Goal: Task Accomplishment & Management: Manage account settings

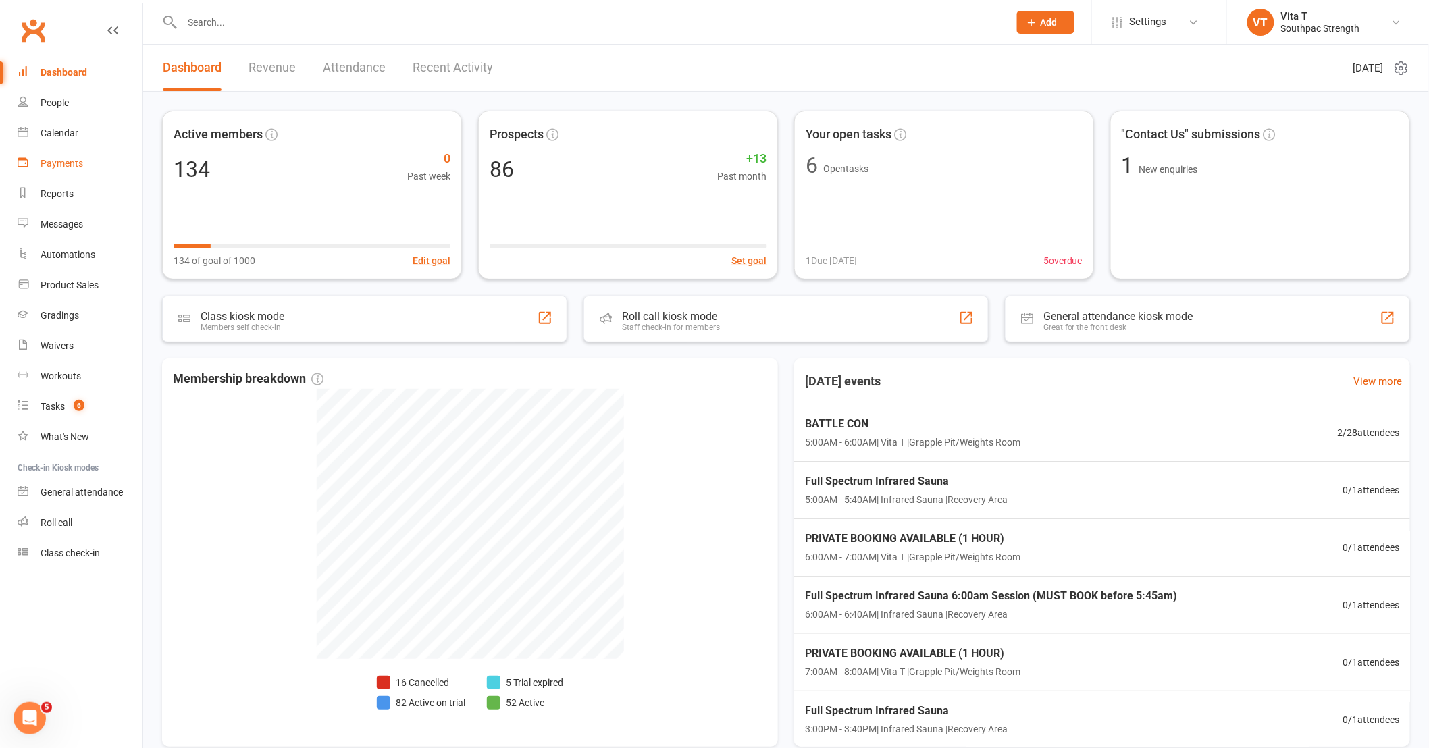
click at [49, 161] on div "Payments" at bounding box center [62, 163] width 43 height 11
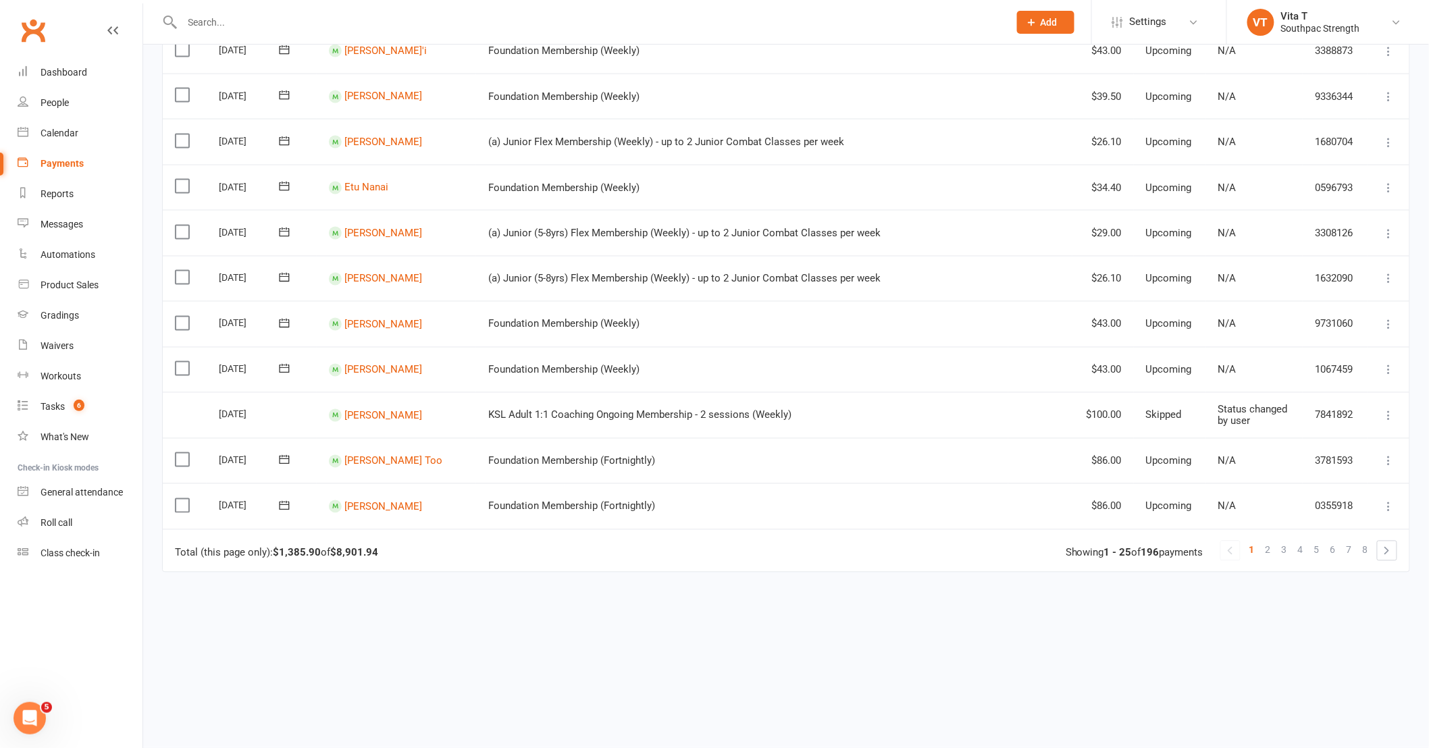
scroll to position [841, 0]
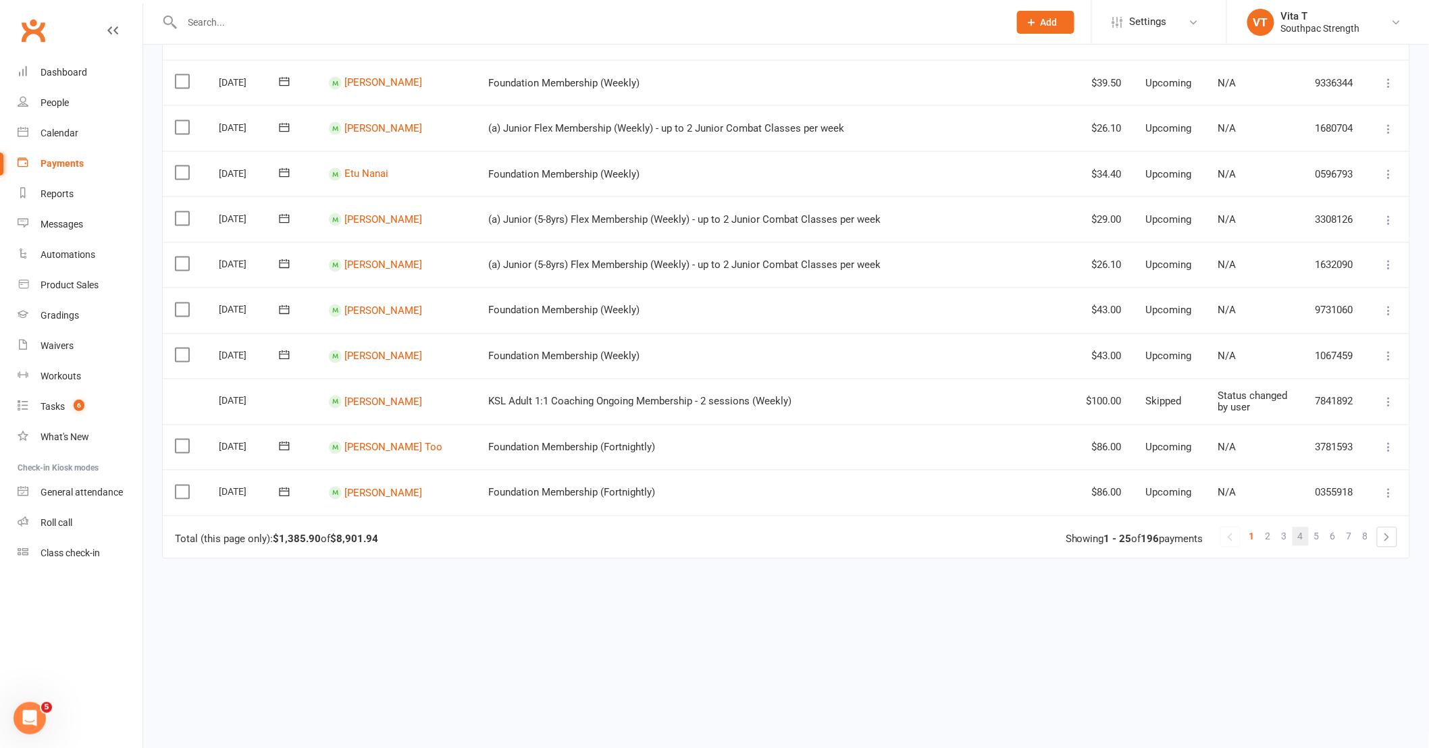
click at [1305, 531] on link "4" at bounding box center [1301, 537] width 16 height 19
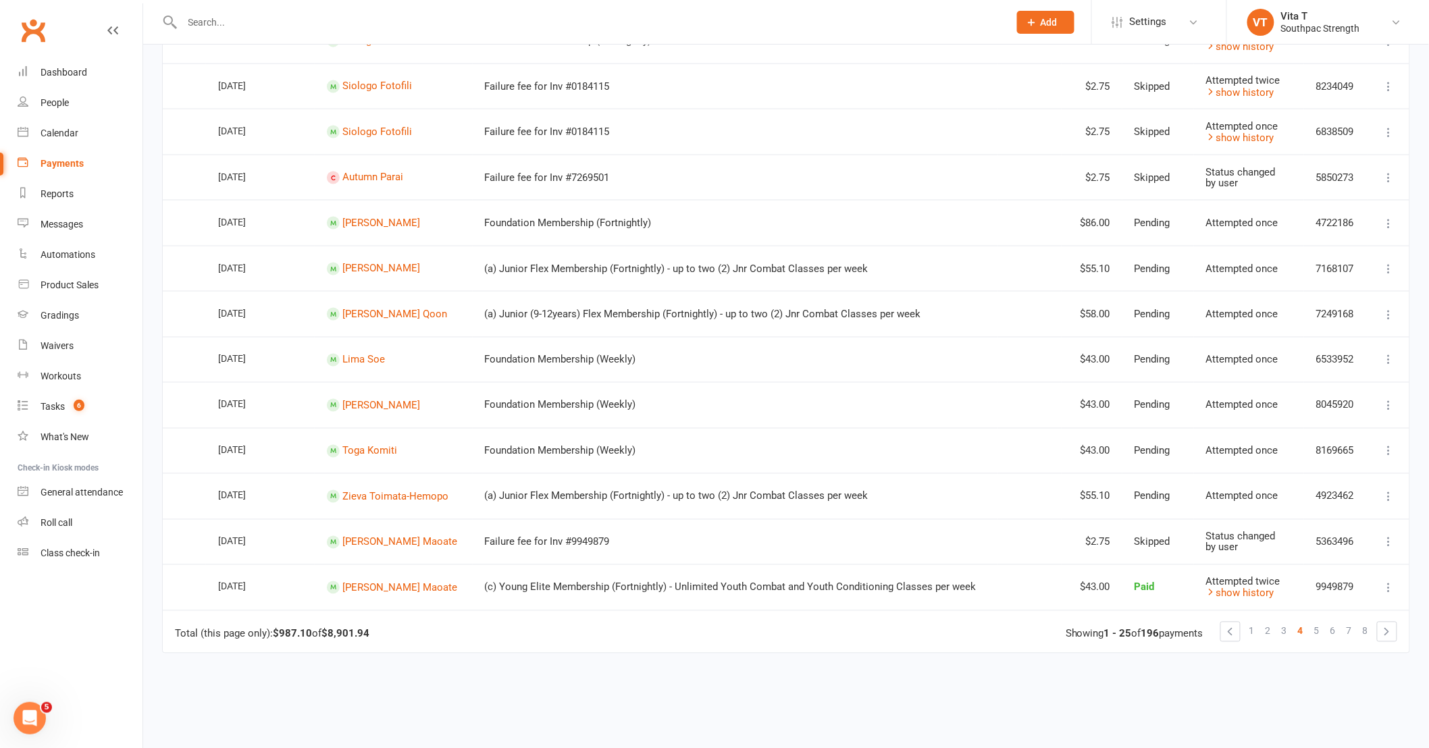
scroll to position [750, 0]
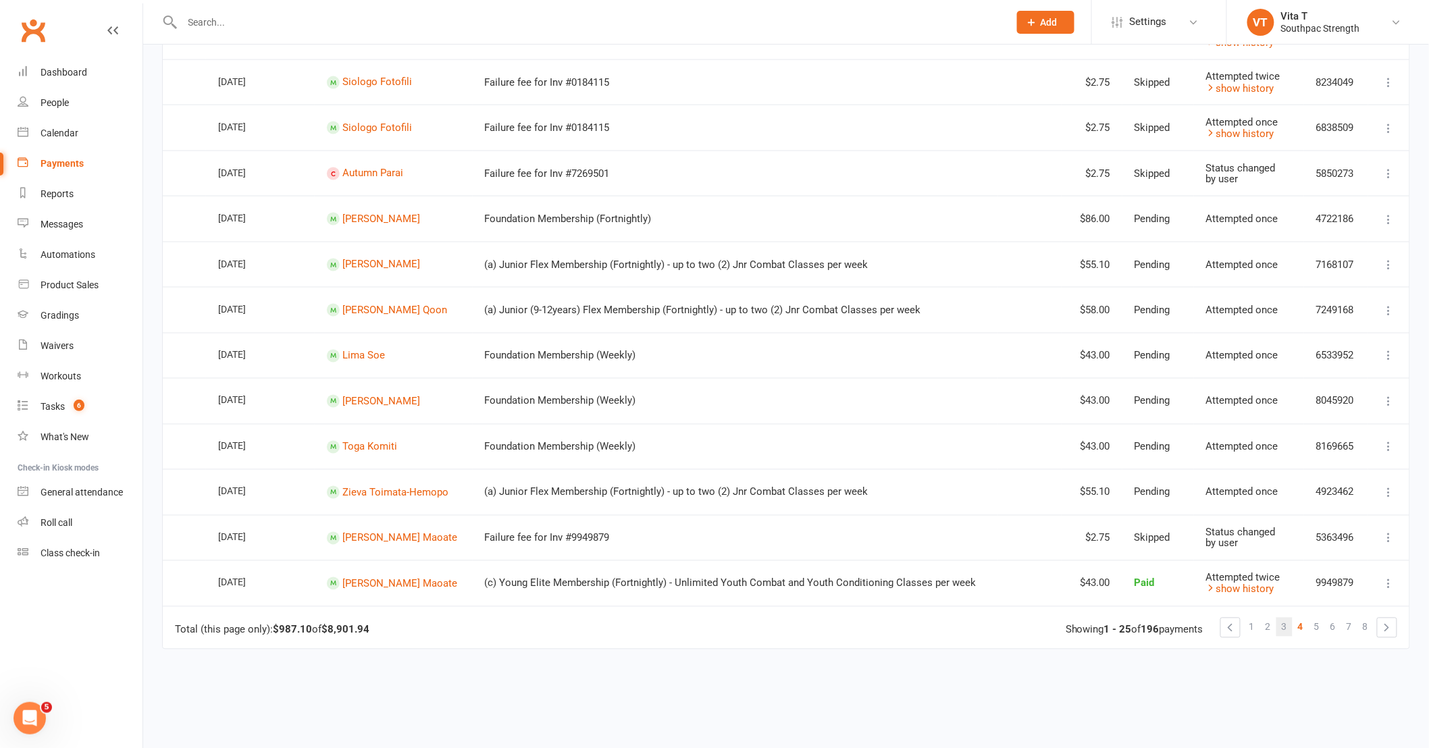
click at [1281, 626] on link "3" at bounding box center [1285, 627] width 16 height 19
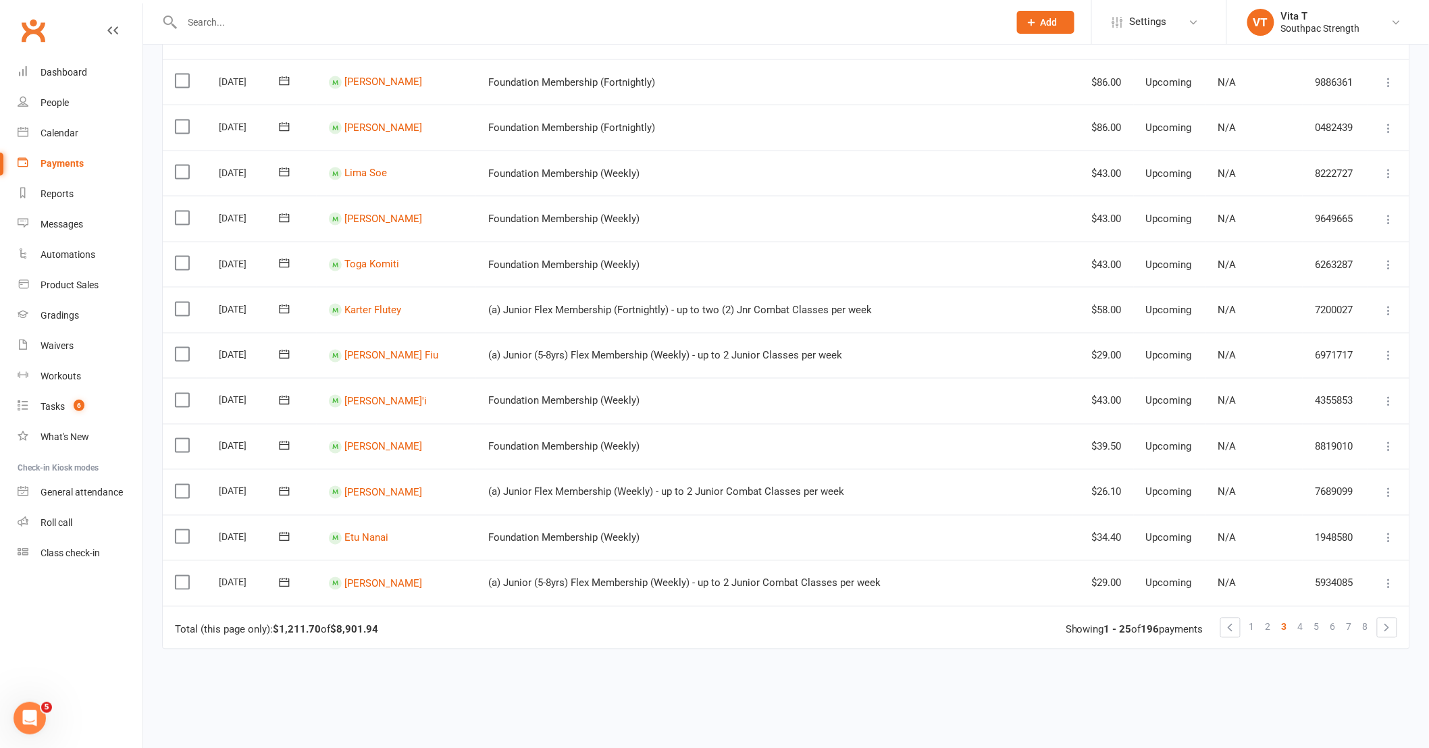
click at [203, 26] on input "text" at bounding box center [588, 22] width 821 height 19
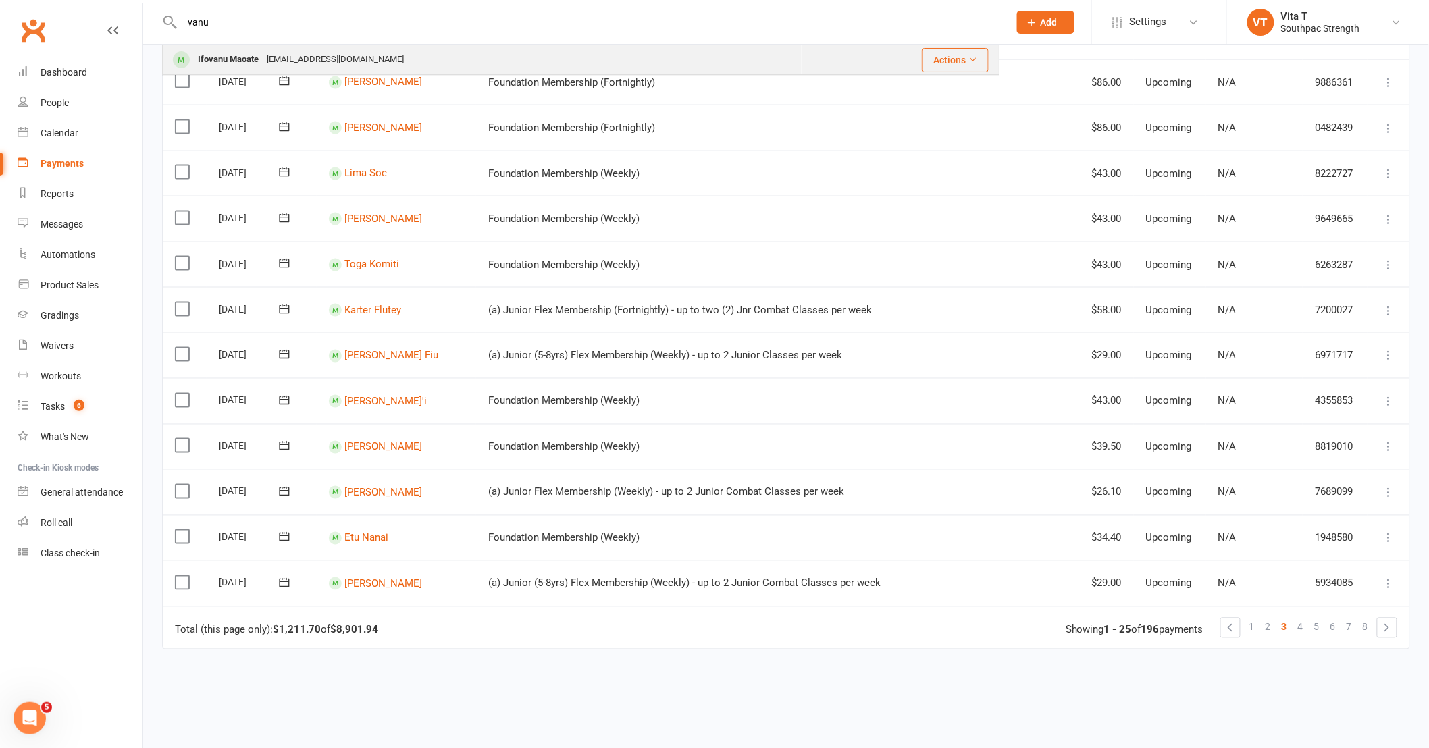
type input "vanu"
click at [374, 55] on div "Ifovanu Maoate [EMAIL_ADDRESS][DOMAIN_NAME]" at bounding box center [482, 60] width 638 height 28
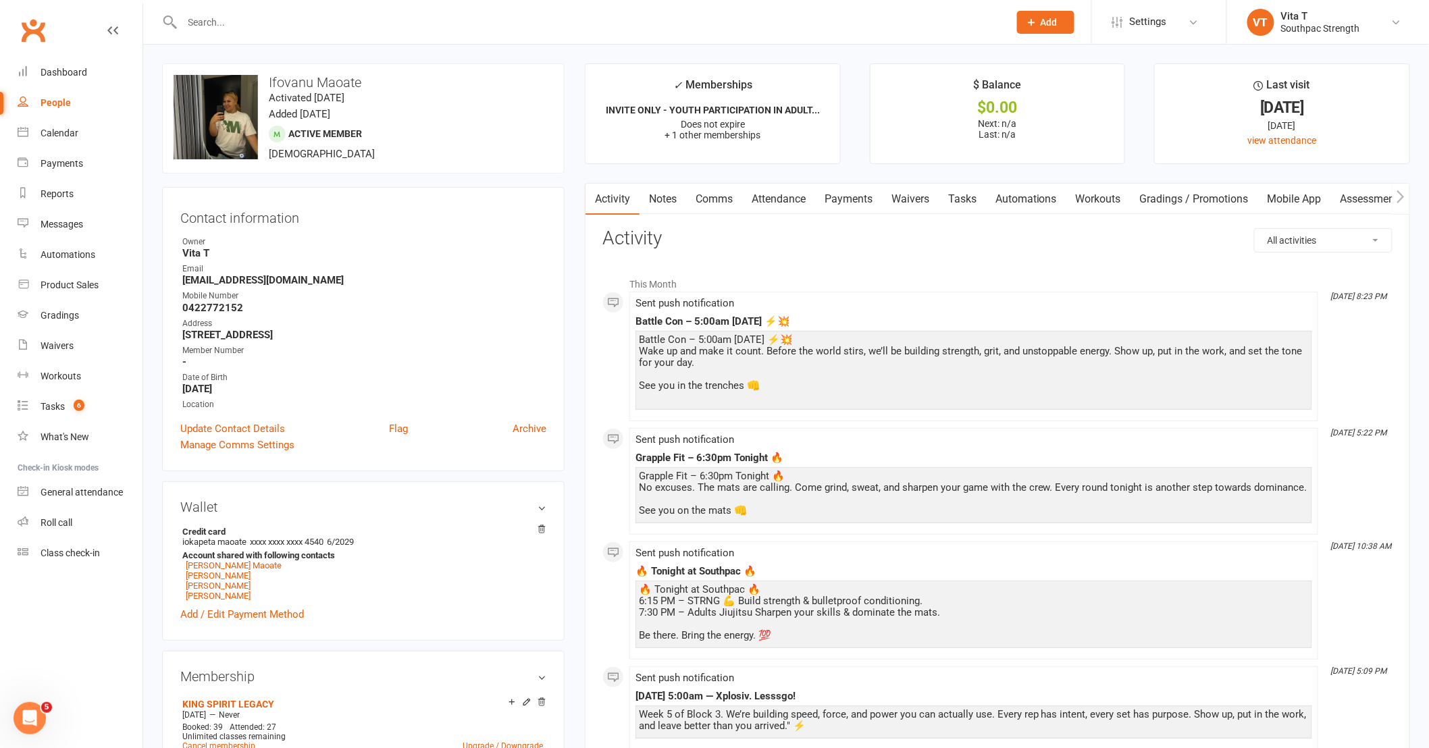
click at [919, 206] on link "Waivers" at bounding box center [910, 199] width 57 height 31
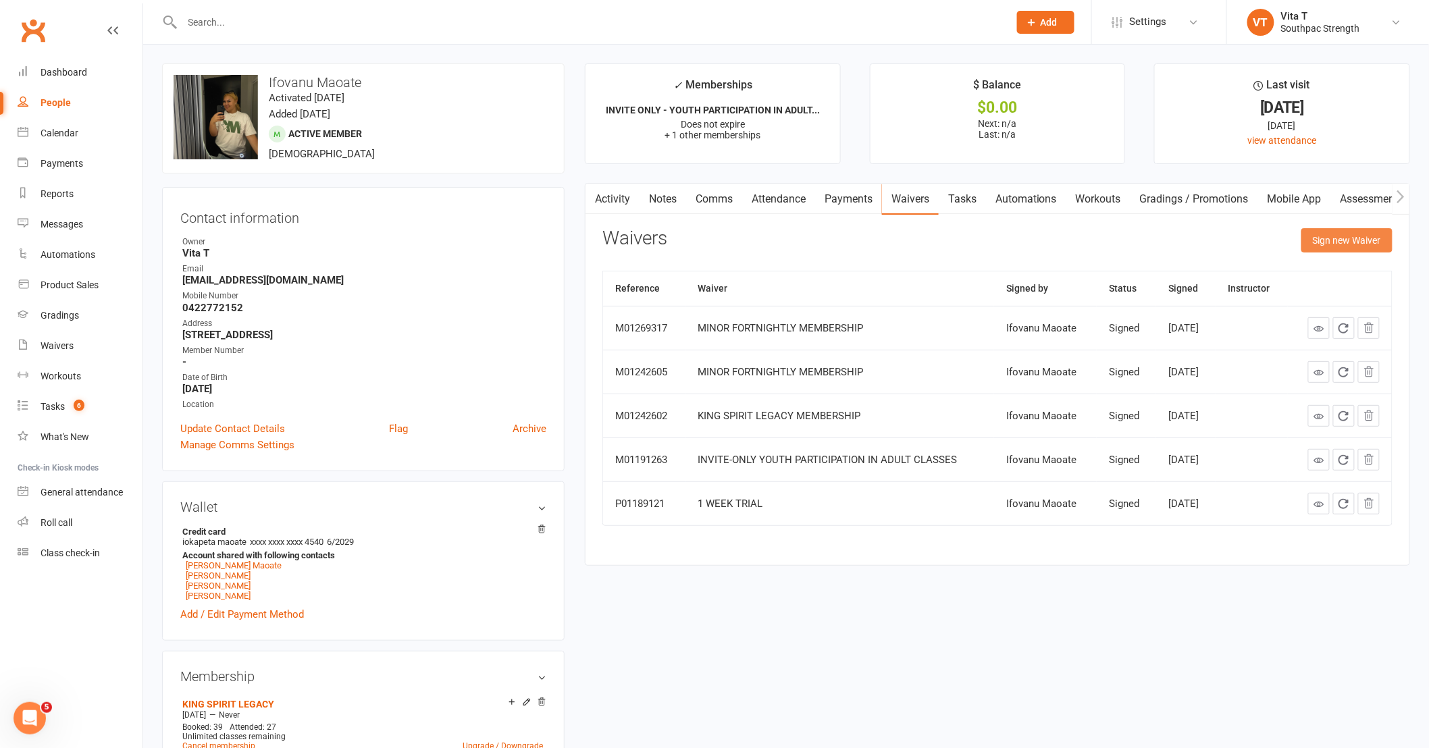
click at [1353, 236] on button "Sign new Waiver" at bounding box center [1347, 240] width 91 height 24
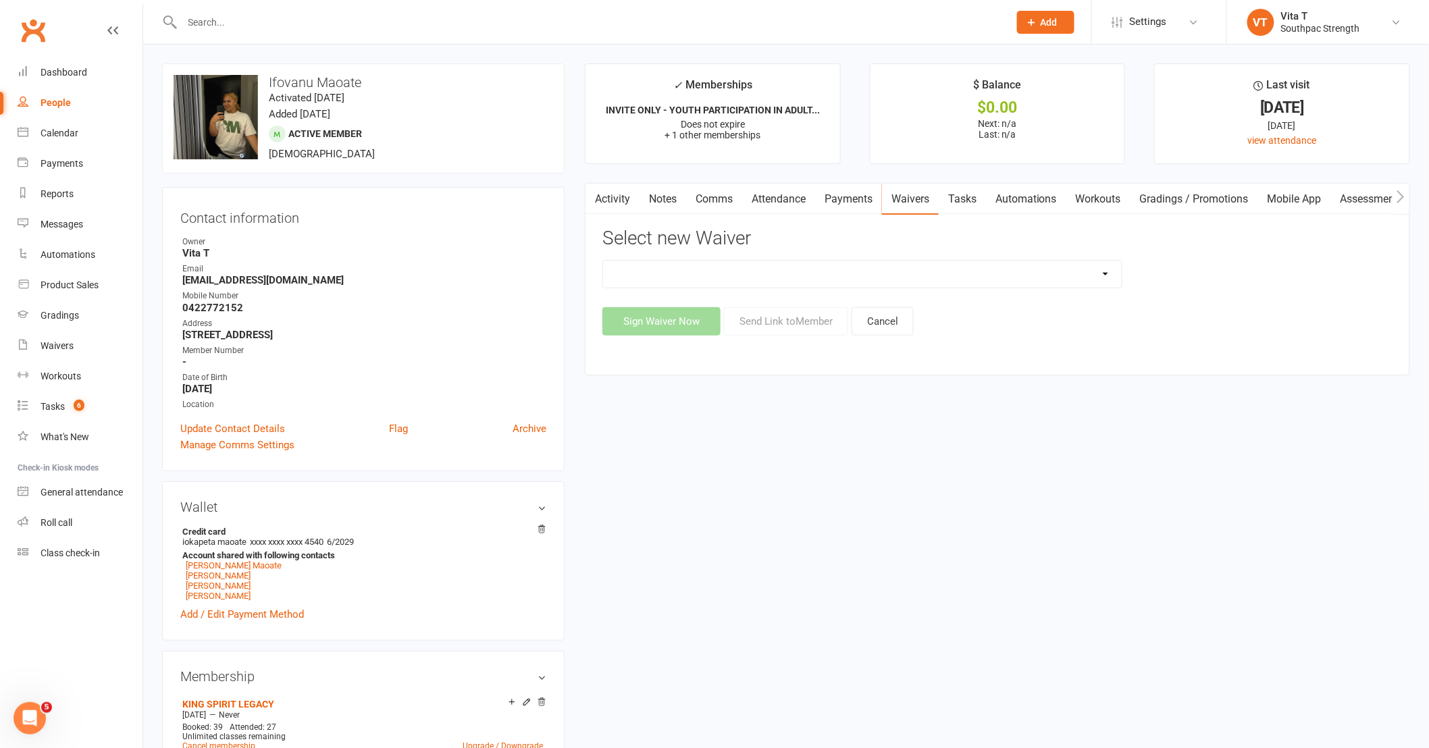
click at [988, 279] on select "1 WEEK TRIAL - ADULTS 1 WEEK TRIAL - ADULTS WITH DEPENDANTS 1 WEEK TRIAL - SUPP…" at bounding box center [862, 274] width 519 height 27
click at [51, 281] on div "Product Sales" at bounding box center [70, 285] width 58 height 11
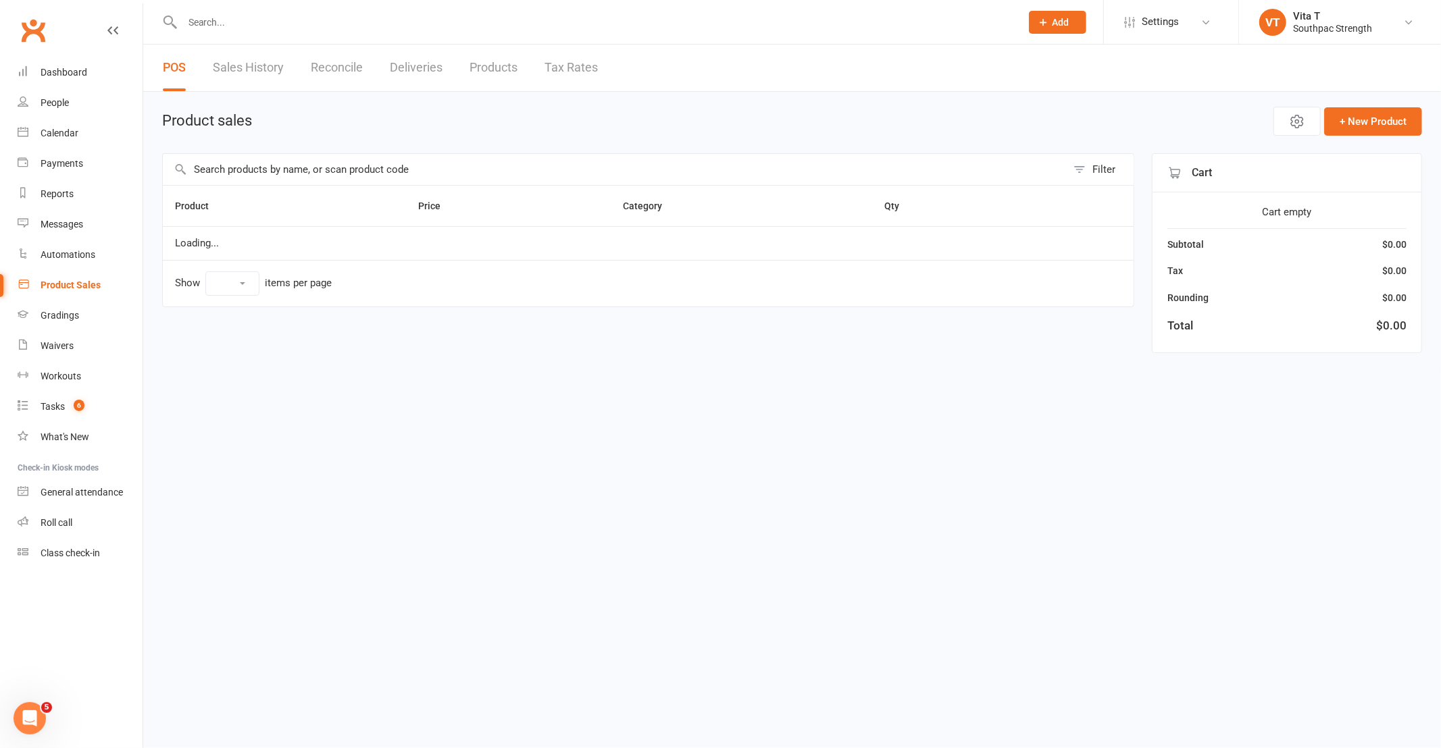
select select "10"
click at [496, 63] on link "Products" at bounding box center [493, 68] width 48 height 47
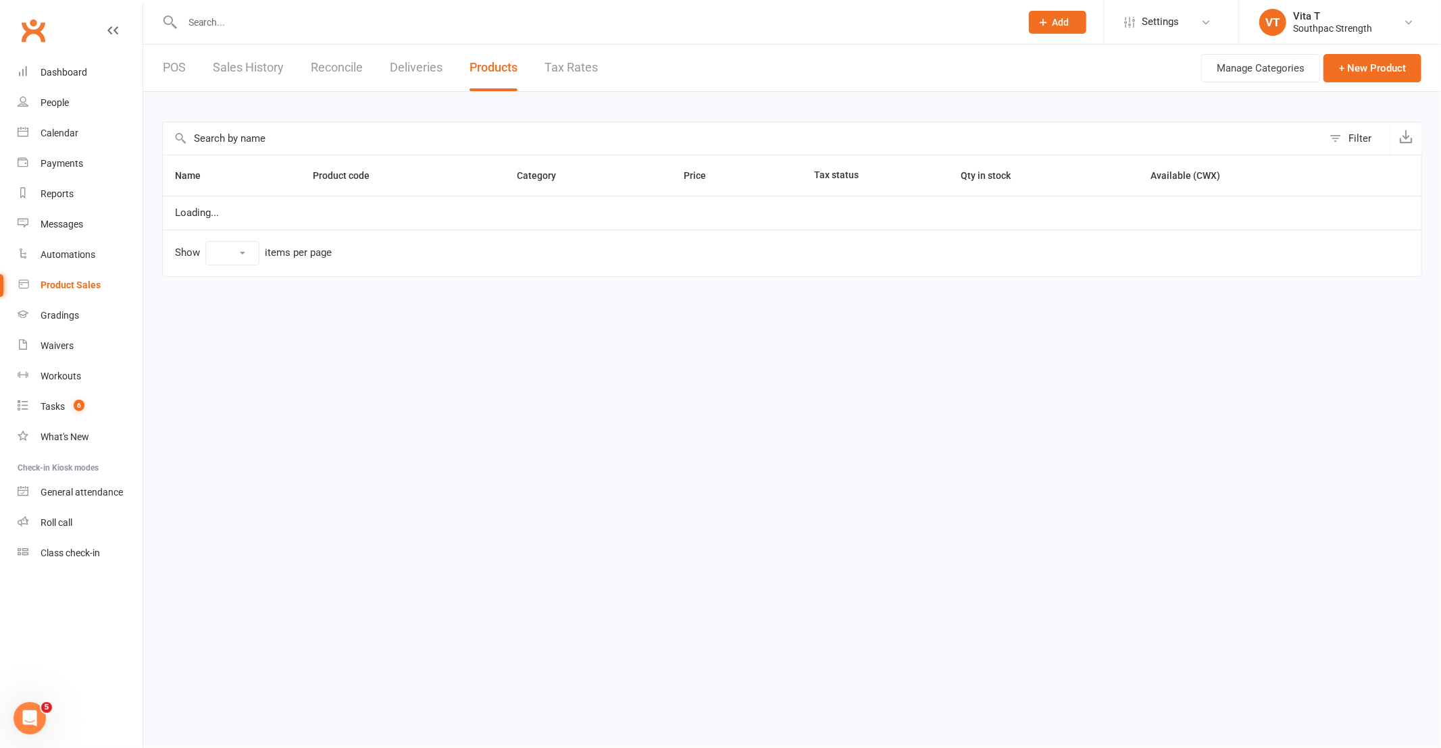
select select "25"
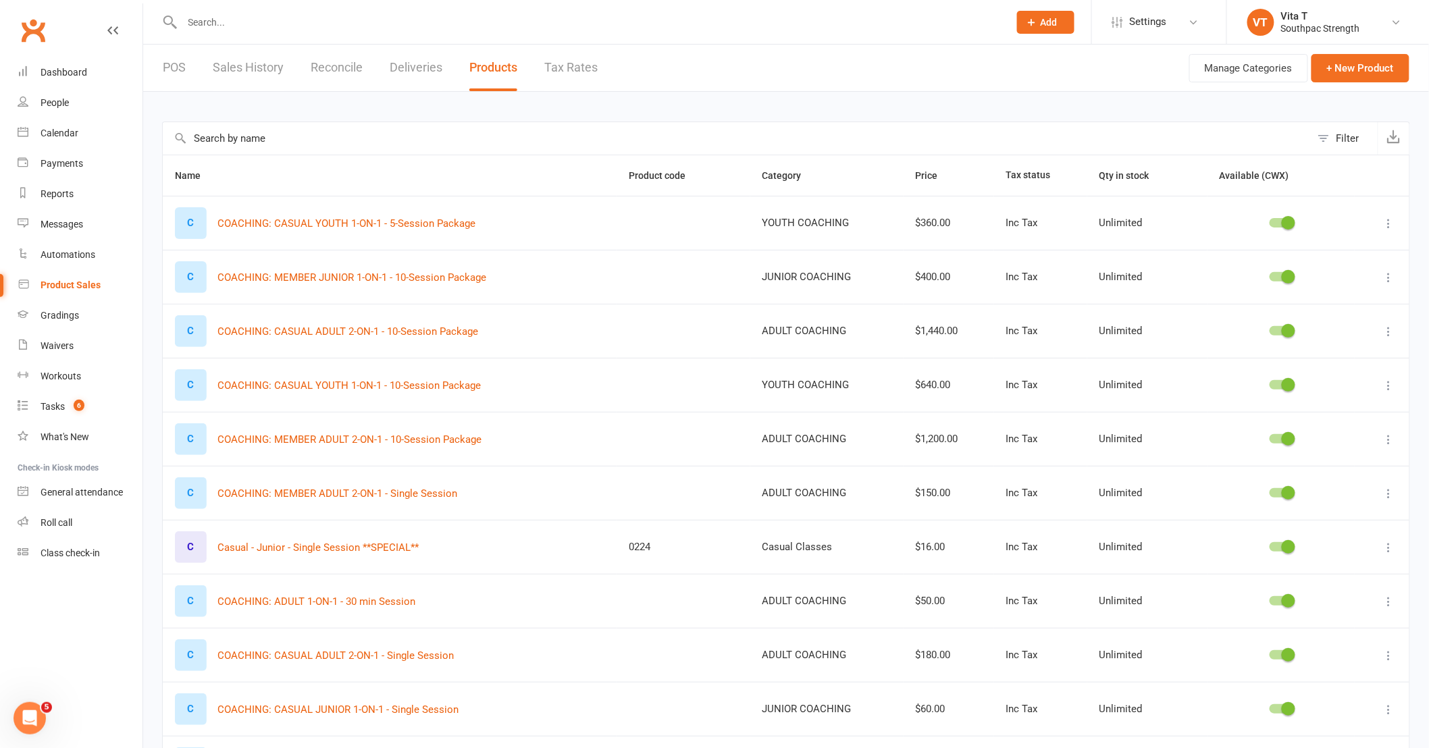
click at [1335, 145] on button "Filter" at bounding box center [1344, 138] width 67 height 32
select select "neither"
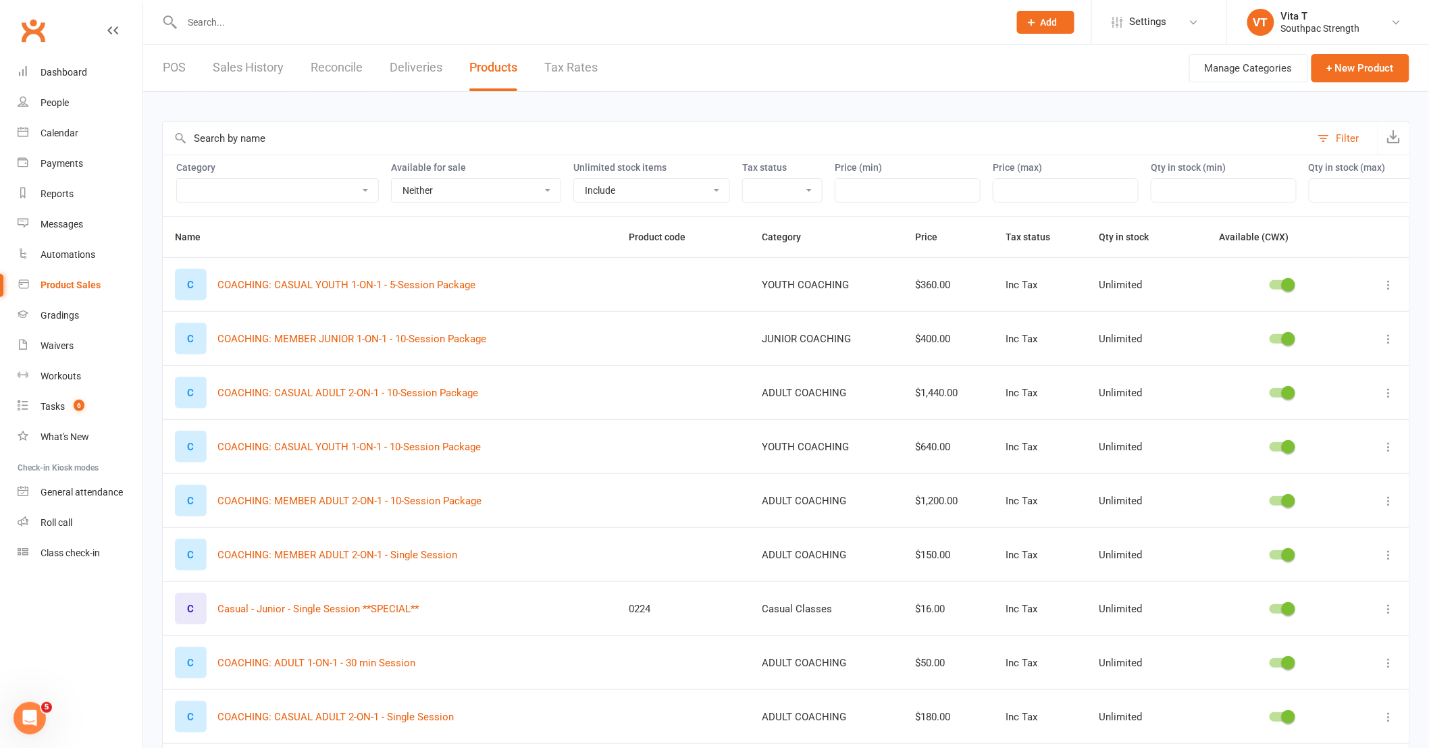
click at [288, 184] on select "ADULT COACHING Adult Memberships Casual Classes FIGHT GEAR FIGHT GEAR - KIDS/YO…" at bounding box center [277, 190] width 201 height 23
select select "3765"
click at [177, 179] on select "ADULT COACHING Adult Memberships Casual Classes FIGHT GEAR FIGHT GEAR - KIDS/YO…" at bounding box center [277, 190] width 201 height 23
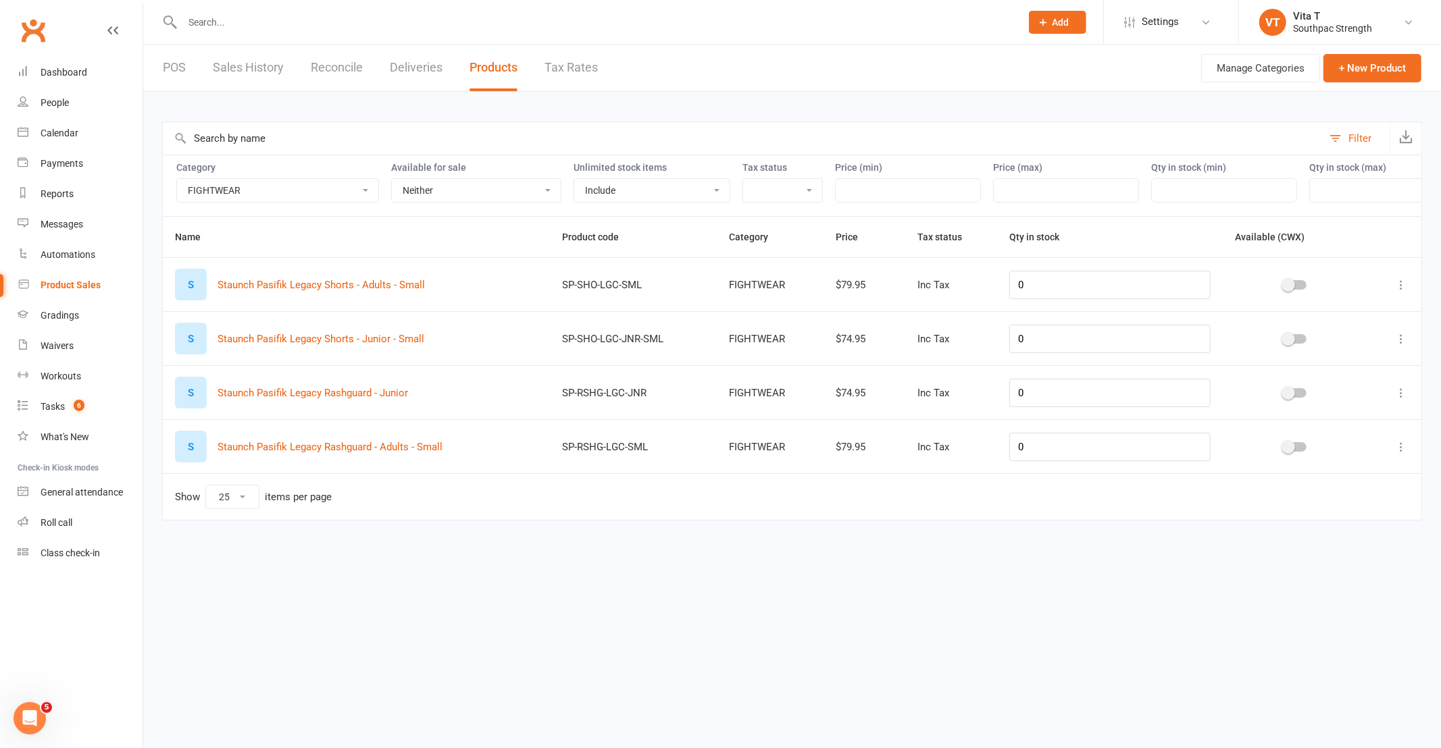
click at [1406, 292] on button at bounding box center [1401, 285] width 16 height 16
click at [1320, 317] on link "Edit product" at bounding box center [1342, 312] width 134 height 27
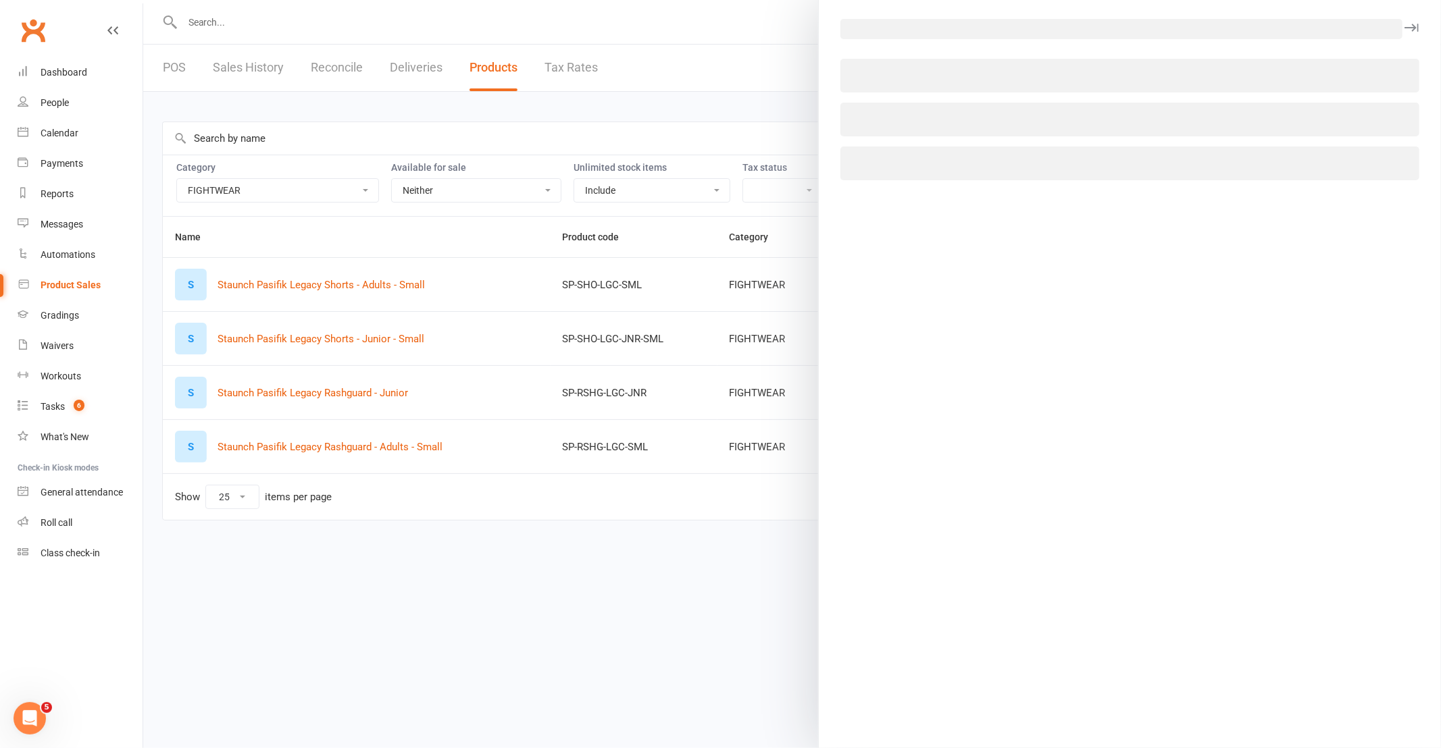
select select "3765"
select select "1511"
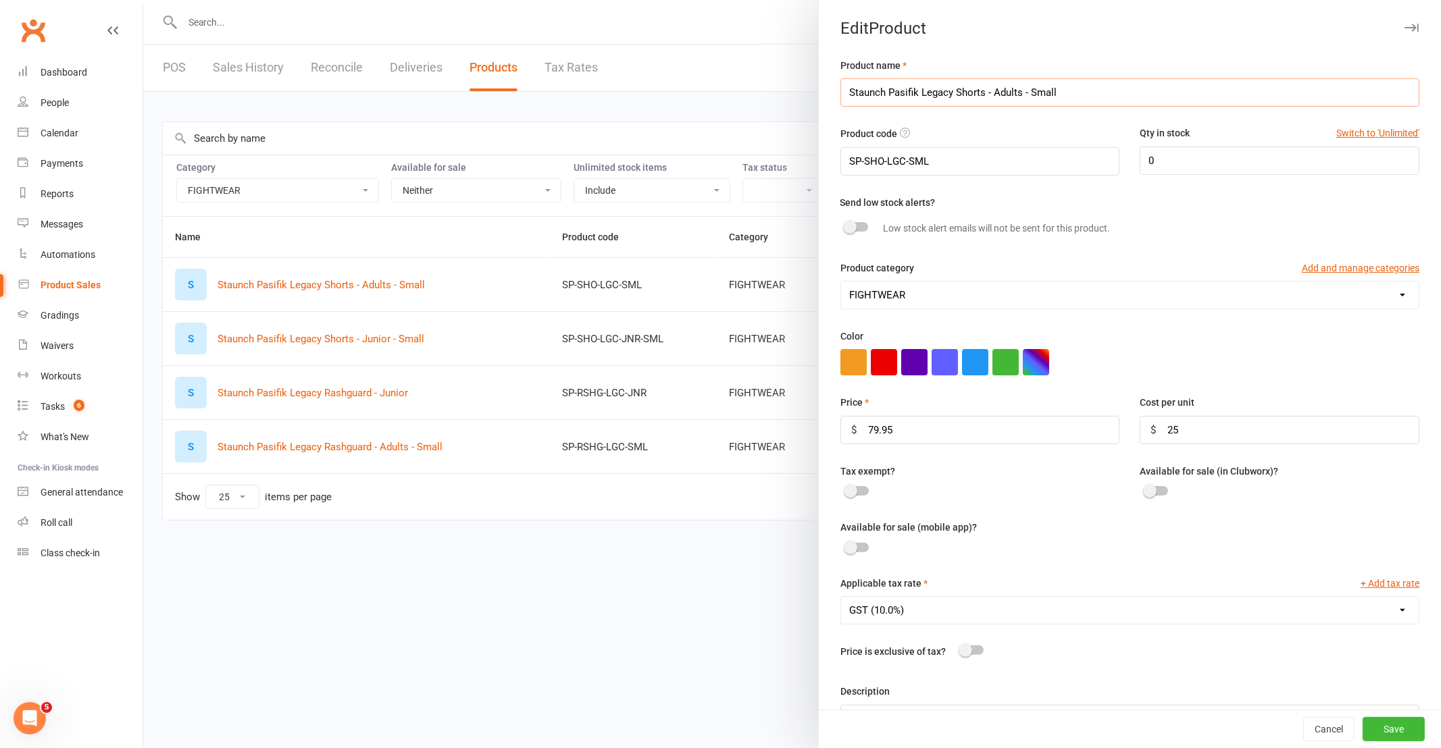
drag, startPoint x: 912, startPoint y: 92, endPoint x: 706, endPoint y: 44, distance: 211.5
click at [143, 0] on react-component "Edit Product Product name Staunch Pasifik Legacy Shorts - Adults - Small Produc…" at bounding box center [143, 0] width 0 height 0
drag, startPoint x: 1122, startPoint y: 93, endPoint x: 1031, endPoint y: 97, distance: 91.3
click at [1031, 97] on input "Southpac OG Rashguard and Shorts Set - Adults - Small" at bounding box center [1129, 92] width 579 height 28
type input "Southpac OG Rashguard and Shorts Set - YXS (6)"
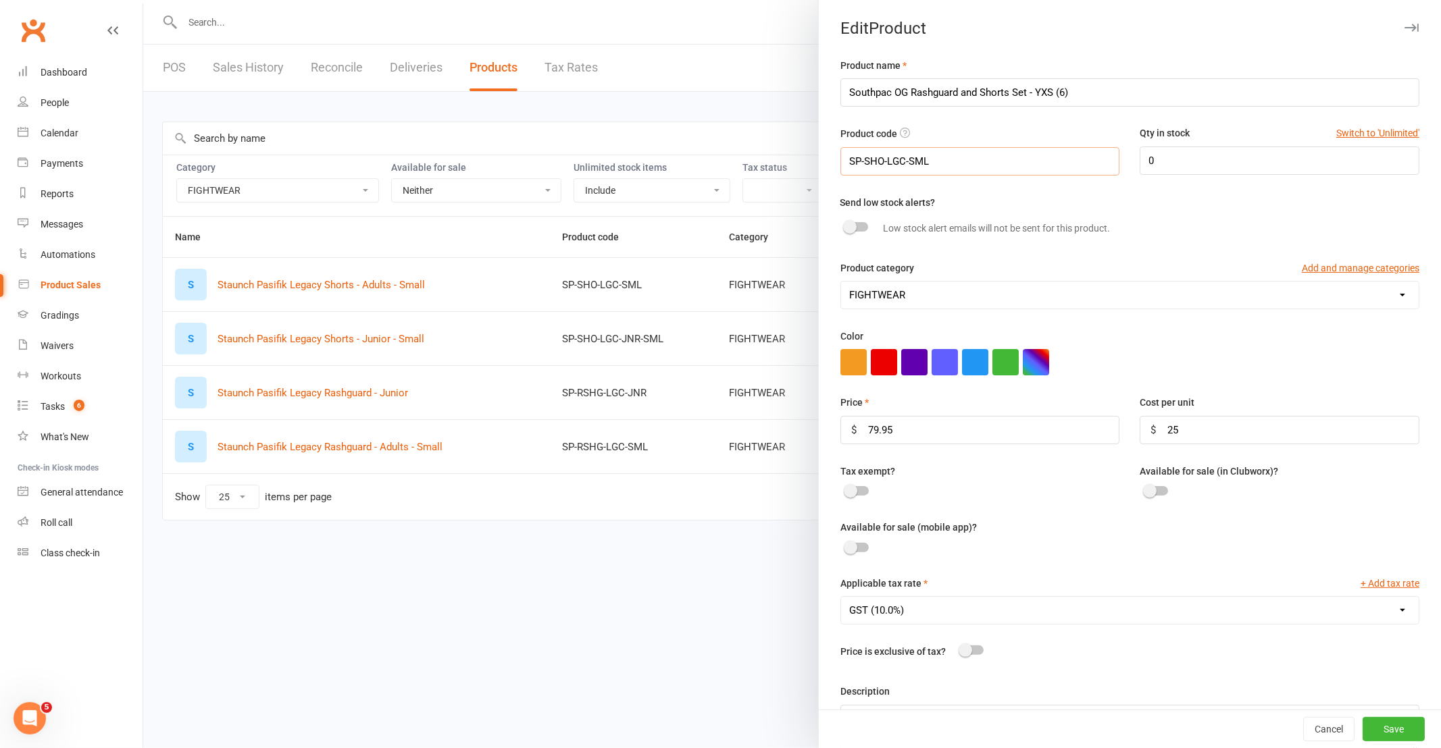
click at [898, 160] on input "SP-SHO-LGC-SML" at bounding box center [980, 161] width 280 height 28
click at [853, 158] on input "SP-SET-OG-YXS" at bounding box center [980, 161] width 280 height 28
type input "SS-SET-OG-YXS"
click at [1259, 432] on input "25" at bounding box center [1279, 430] width 280 height 28
type input "2"
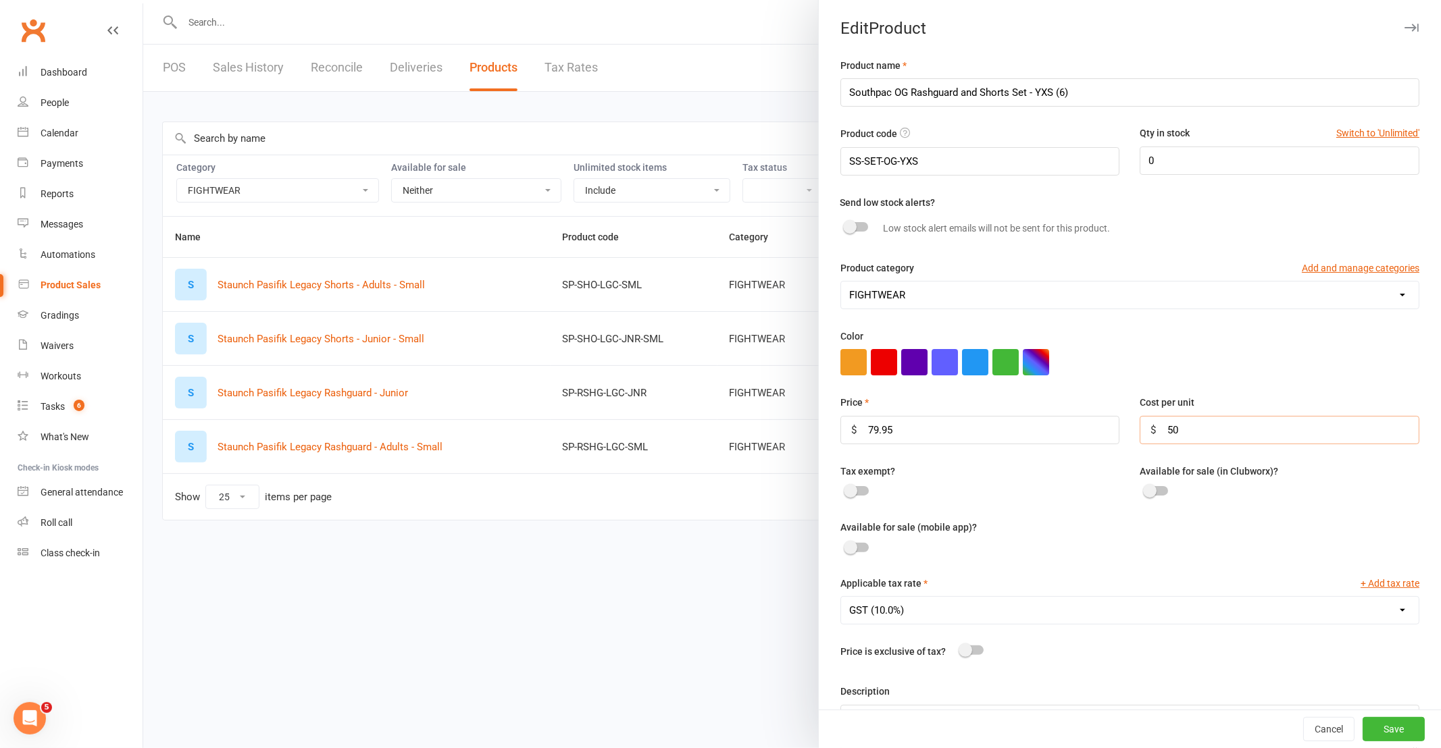
type input "50"
click at [1198, 544] on div "Available for sale (mobile app)?" at bounding box center [1129, 547] width 599 height 56
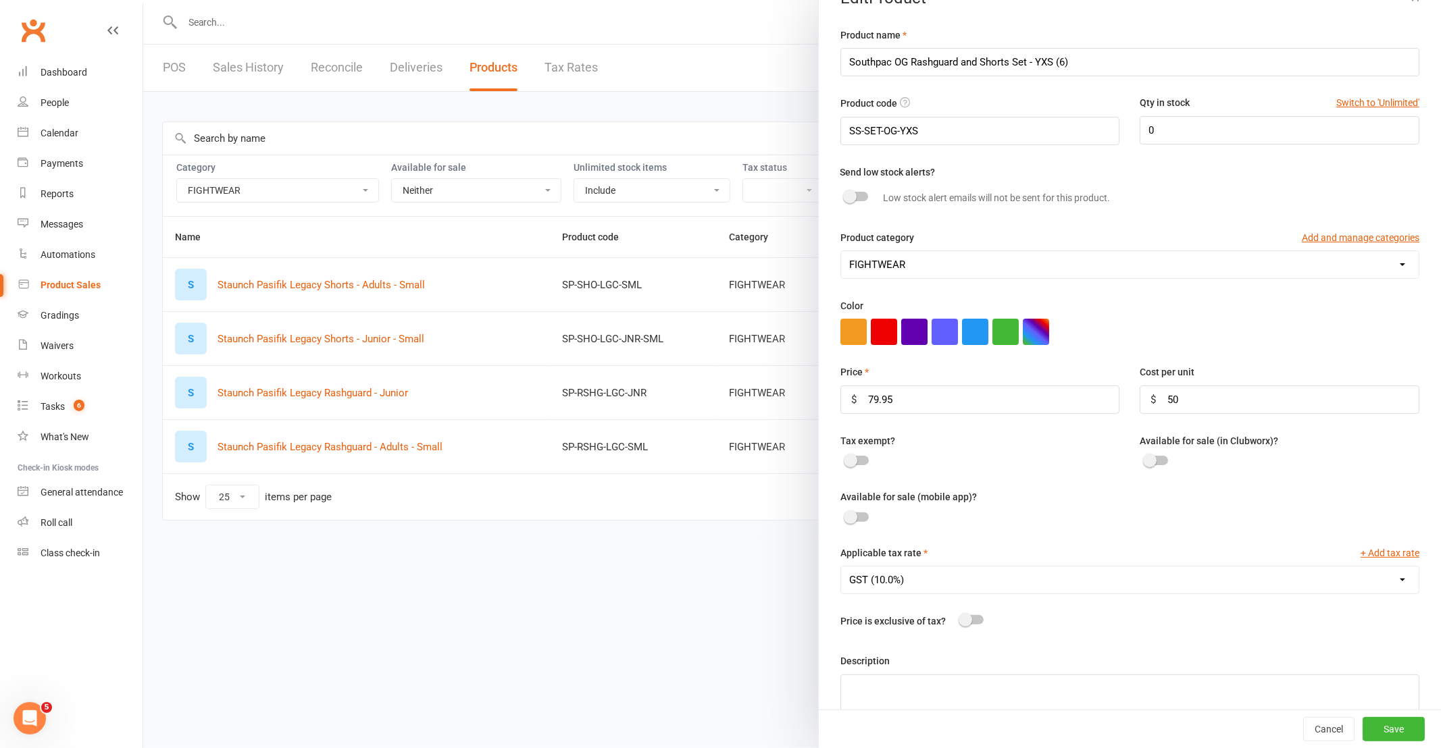
scroll to position [59, 0]
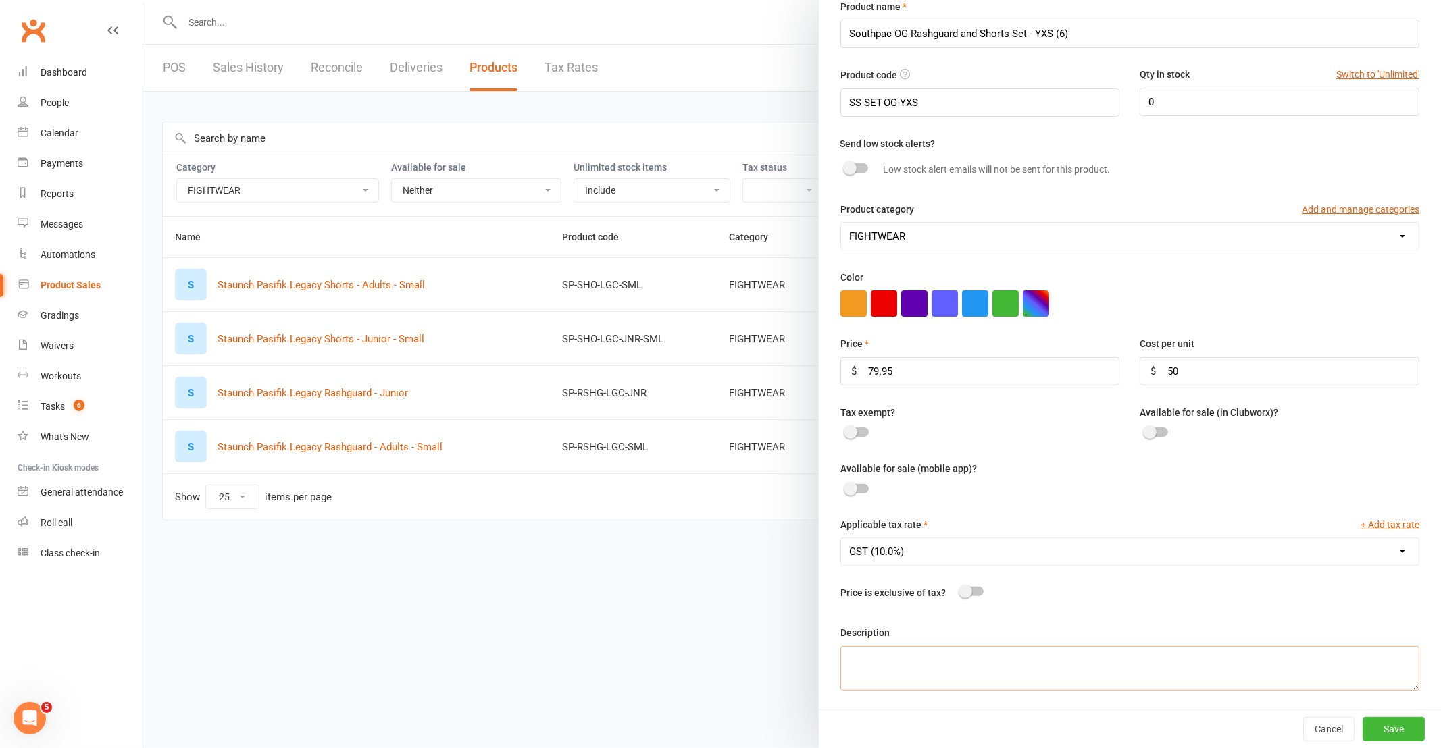
click at [916, 659] on textarea at bounding box center [1129, 668] width 579 height 45
paste textarea "Loremips "D.S" Ametconse & Adipis Eli Sed Doeiusmo "T.I" Utlaboree & Dolore Mag…"
drag, startPoint x: 1028, startPoint y: 663, endPoint x: 744, endPoint y: 638, distance: 285.4
click at [143, 0] on react-component "Edit Product Product name Southpac OG Rashguard and Shorts Set - YXS (6) Produc…" at bounding box center [143, 0] width 0 height 0
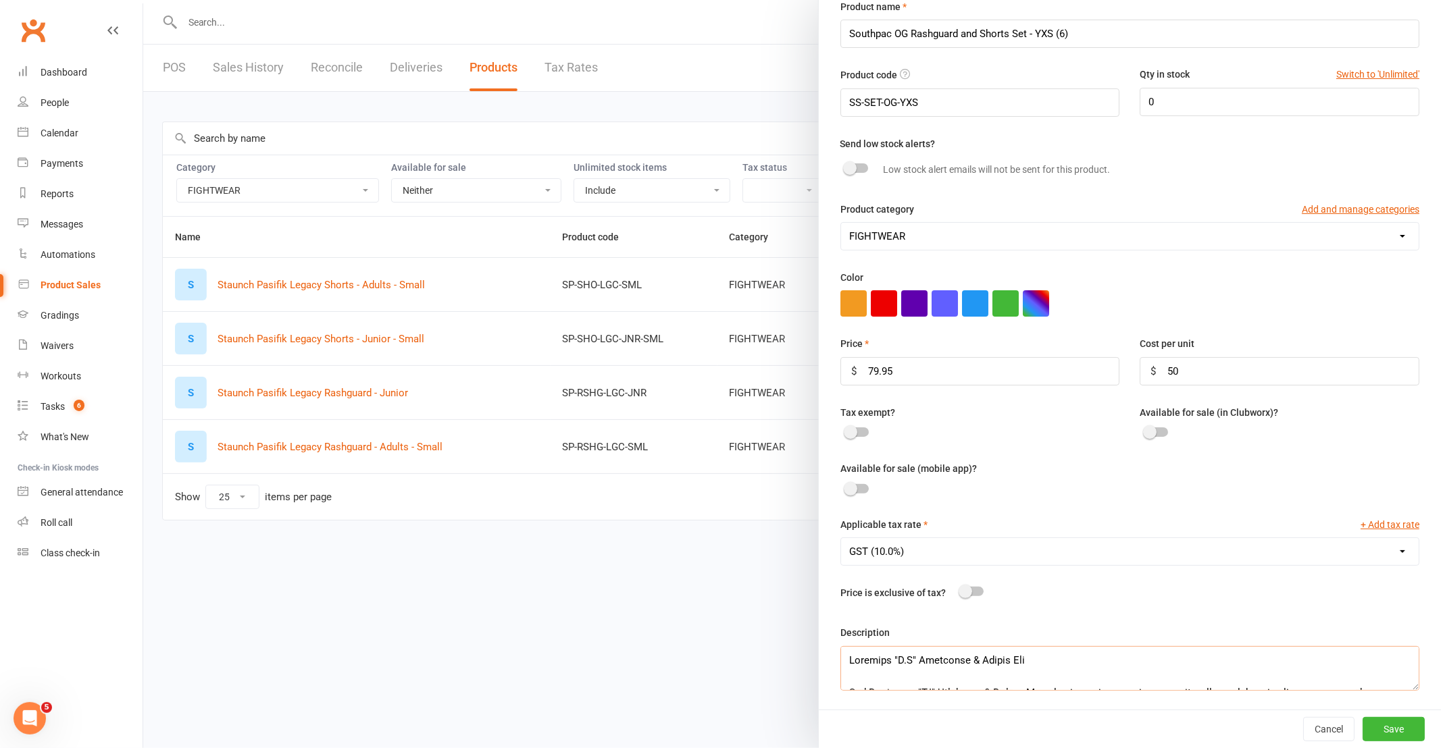
click at [1093, 652] on textarea at bounding box center [1129, 668] width 579 height 45
click at [1251, 674] on textarea at bounding box center [1129, 668] width 579 height 45
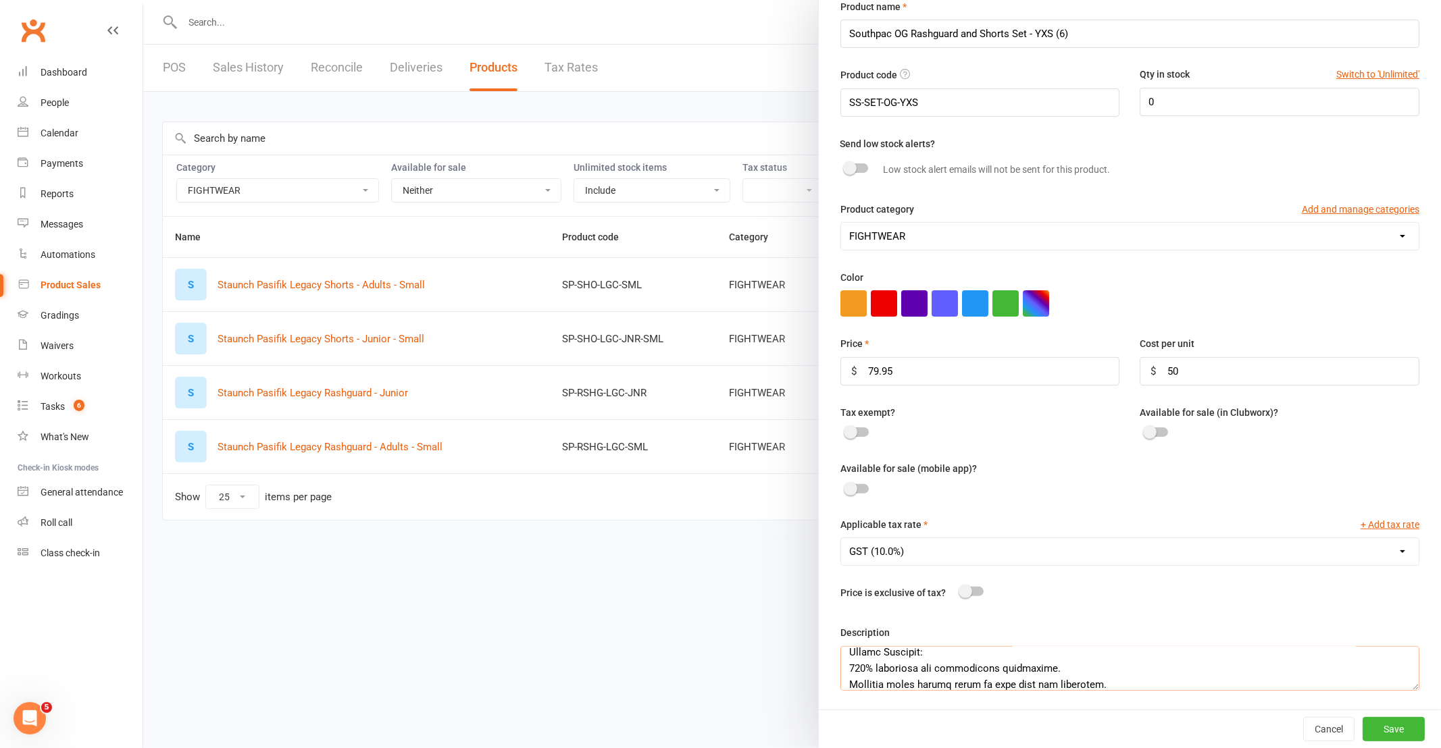
click at [844, 678] on textarea at bounding box center [1129, 668] width 579 height 45
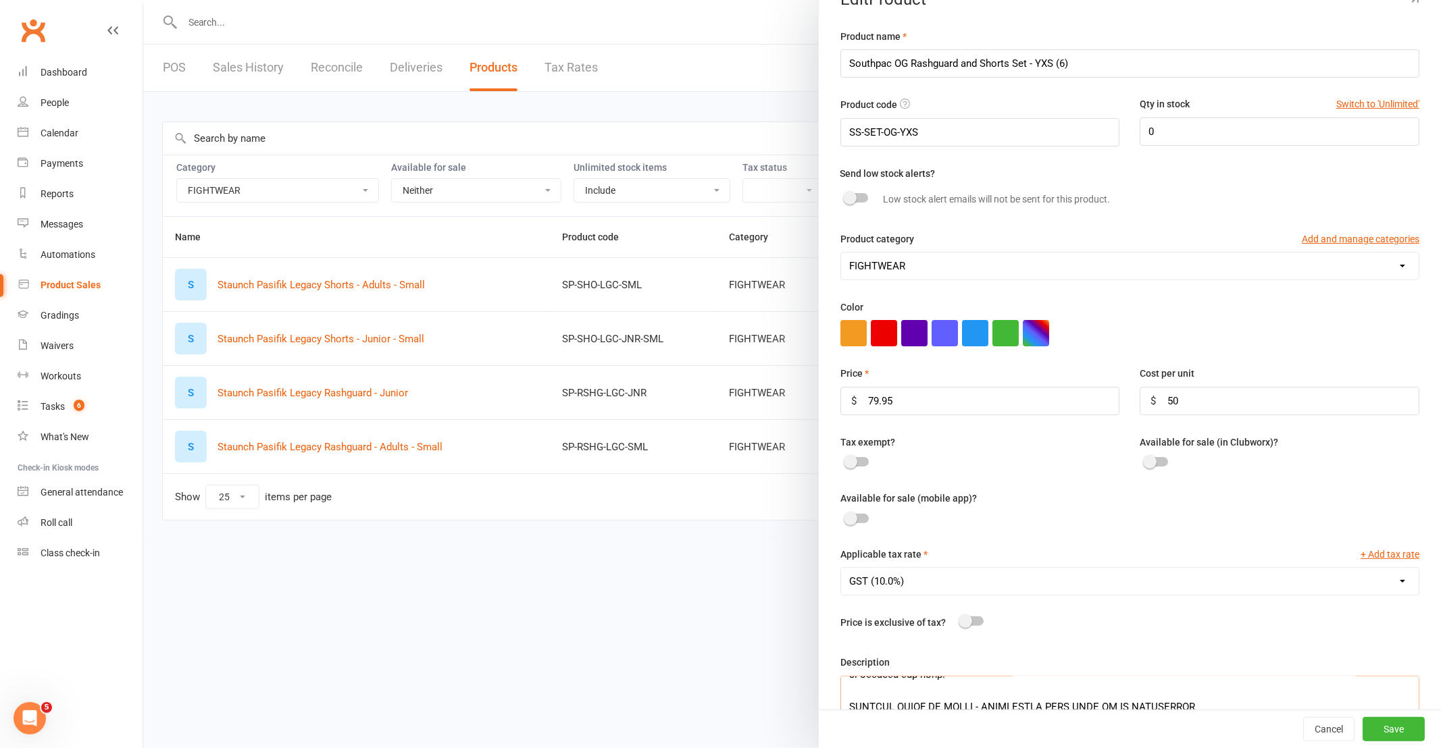
scroll to position [0, 0]
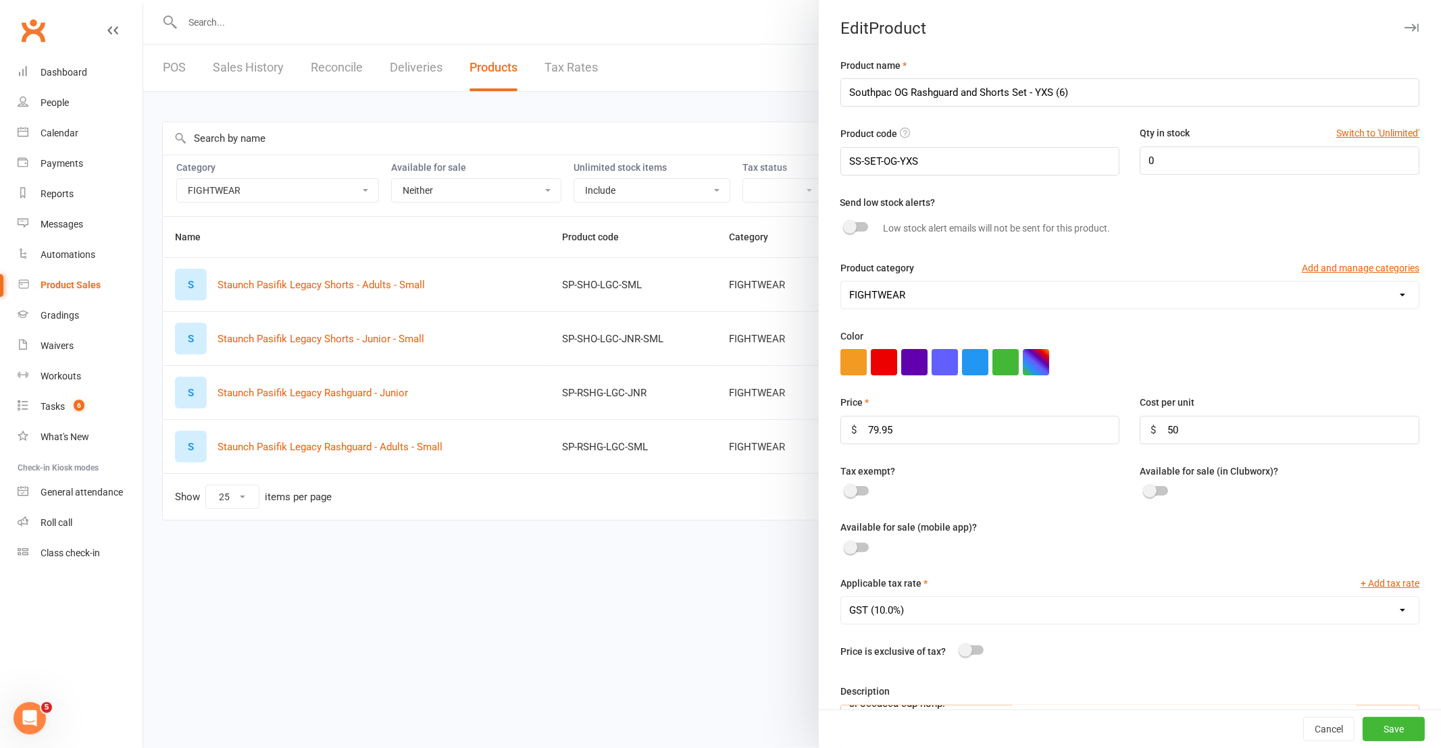
type textarea "Loremips "D.S" Ametconse & Adipis Eli Sed Doeiusmo "T.I" Utlaboree & Dolore Mag…"
drag, startPoint x: 1102, startPoint y: 91, endPoint x: 755, endPoint y: 107, distance: 346.9
click at [143, 0] on react-component "Edit Product Product name Southpac OG Rashguard and Shorts Set - YXS (6) Produc…" at bounding box center [143, 0] width 0 height 0
click at [1380, 731] on button "Save" at bounding box center [1393, 729] width 62 height 24
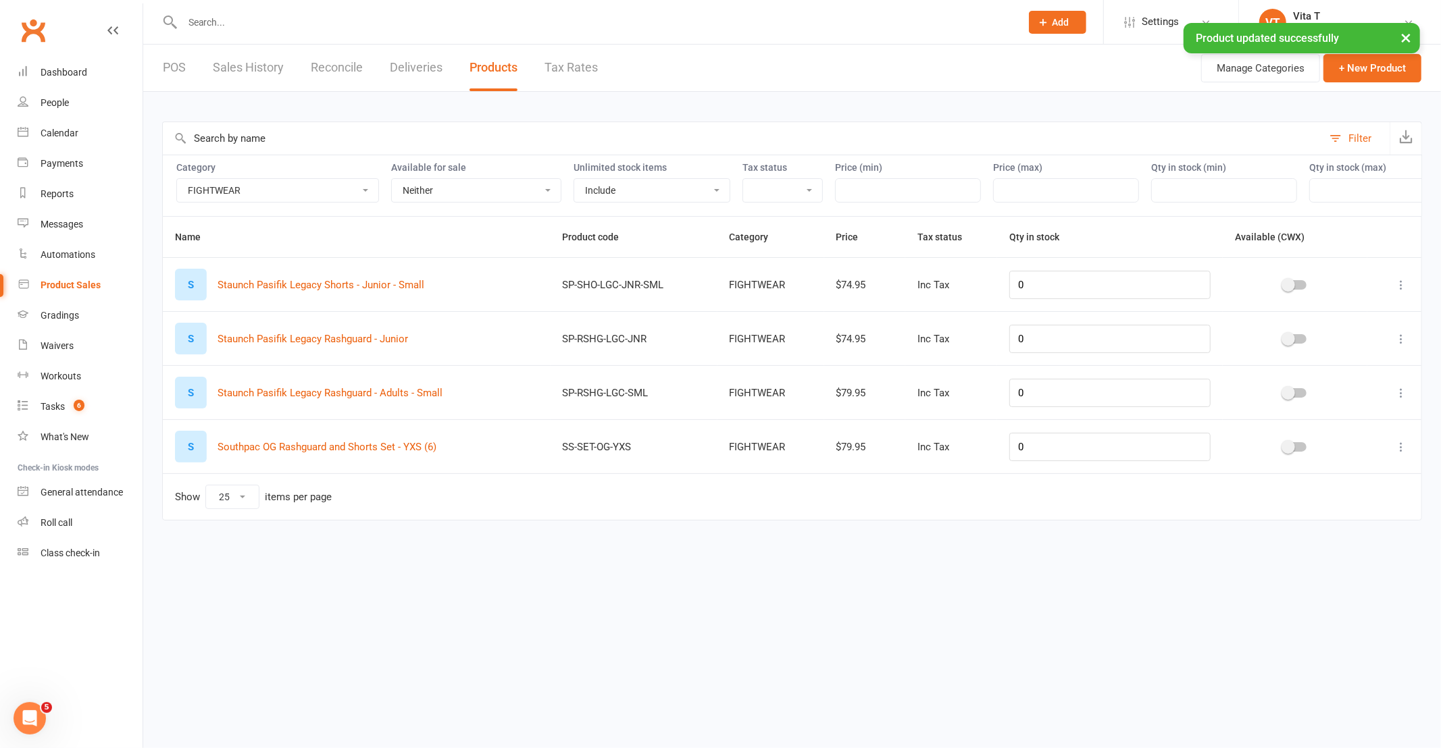
click at [1409, 448] on td at bounding box center [1394, 446] width 54 height 54
click at [1402, 448] on icon at bounding box center [1401, 447] width 14 height 14
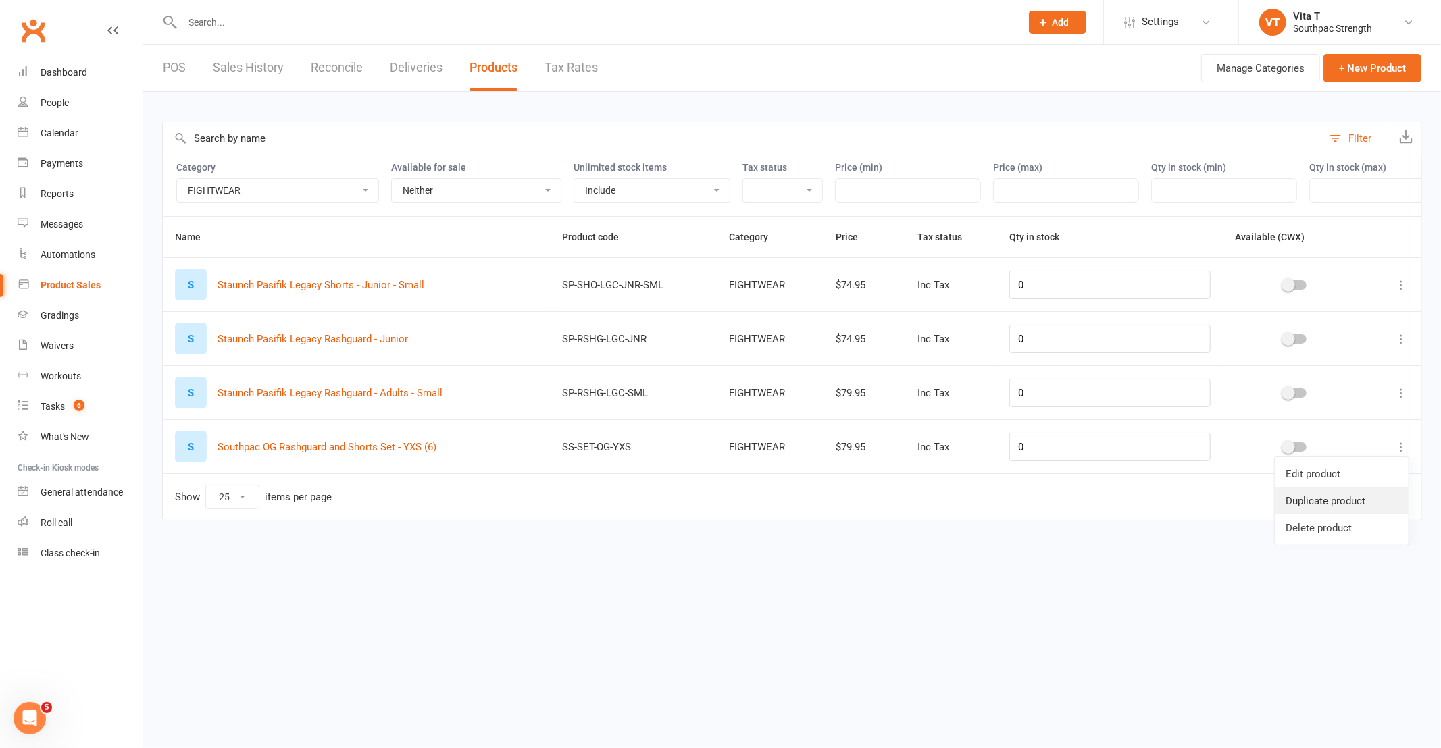
click at [1373, 505] on link "Duplicate product" at bounding box center [1342, 501] width 134 height 27
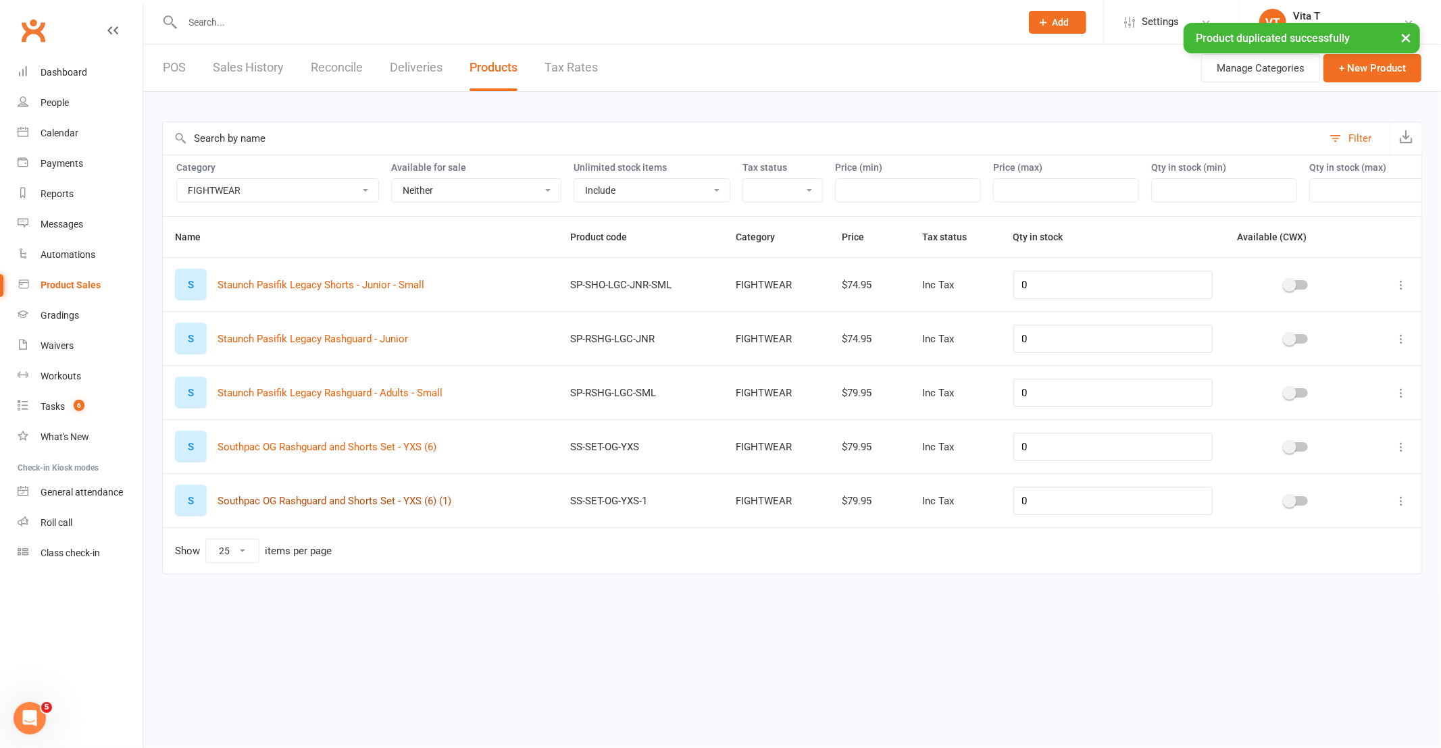
click at [433, 507] on button "Southpac OG Rashguard and Shorts Set - YXS (6) (1)" at bounding box center [334, 501] width 234 height 16
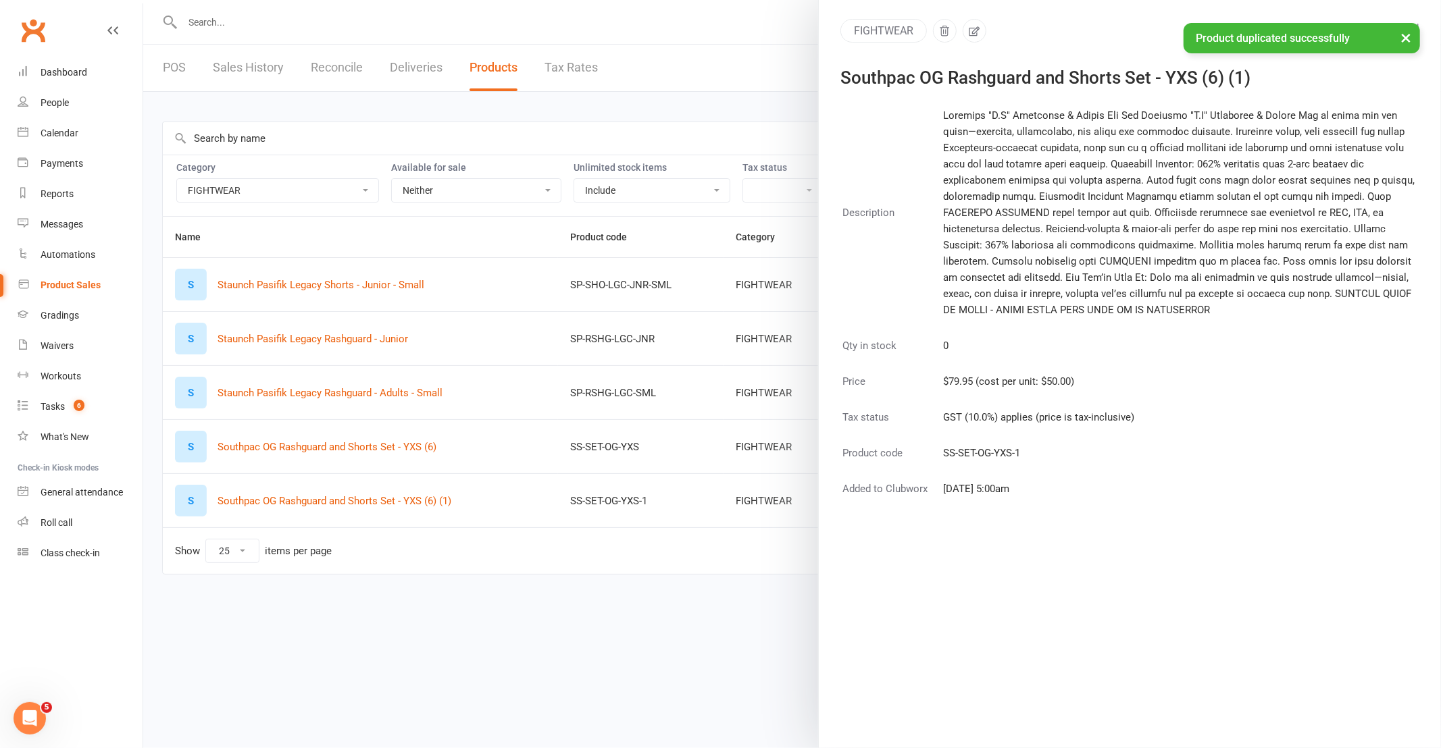
click at [963, 23] on div "× Product duplicated successfully" at bounding box center [711, 23] width 1423 height 0
click at [968, 30] on icon "button" at bounding box center [974, 31] width 12 height 12
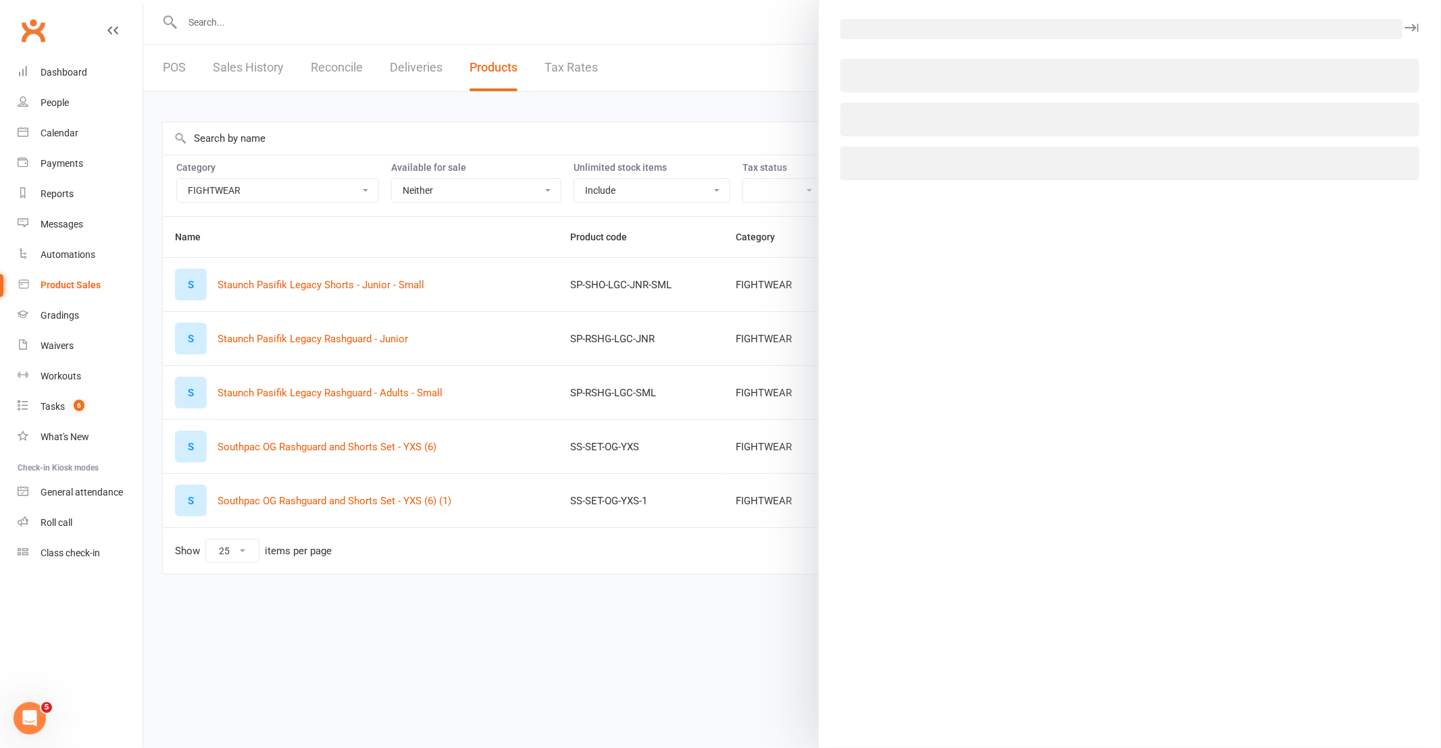
select select "3765"
select select "1511"
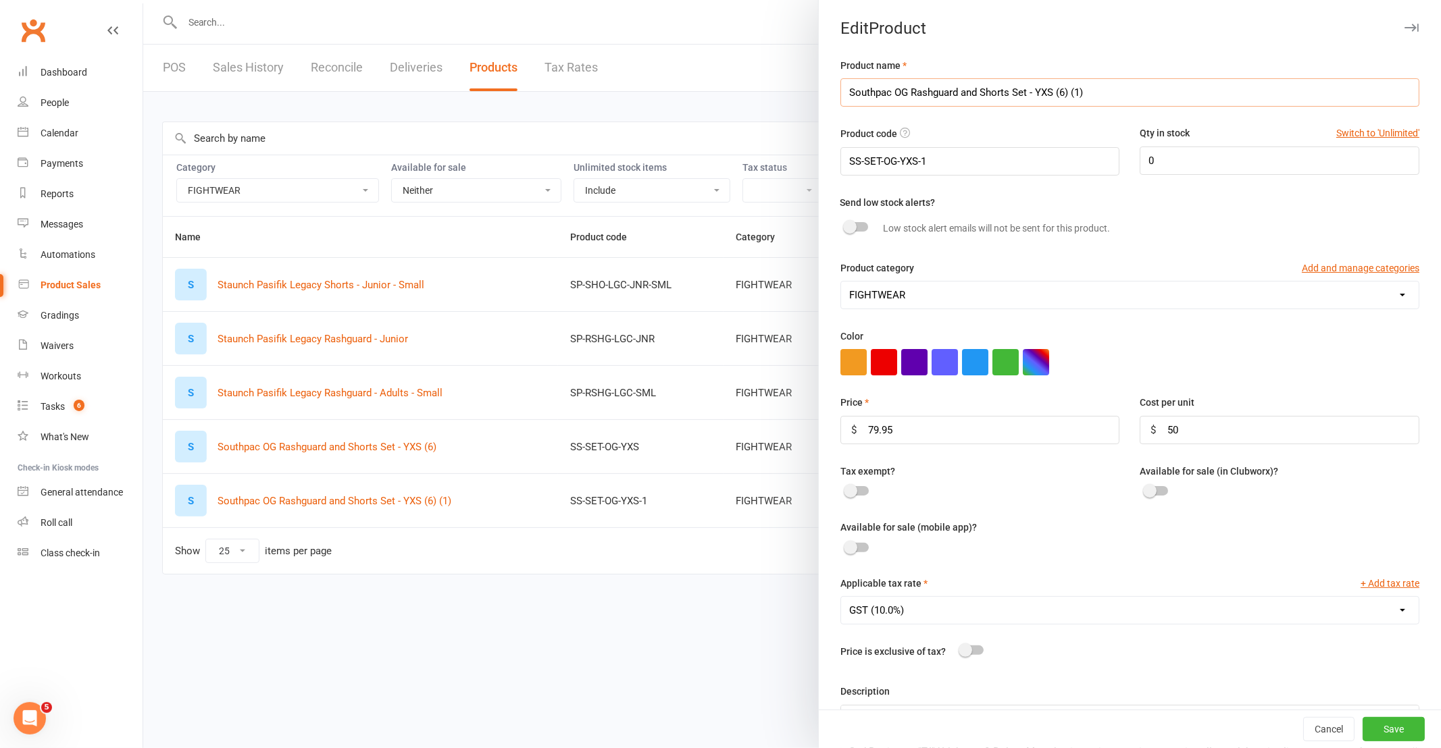
click at [1098, 95] on input "Southpac OG Rashguard and Shorts Set - YXS (6) (1)" at bounding box center [1129, 92] width 579 height 28
type input "Southpac OG Rashguard and Shorts Set - YS (8)"
click at [1370, 732] on button "Save" at bounding box center [1393, 729] width 62 height 24
